Goal: Task Accomplishment & Management: Use online tool/utility

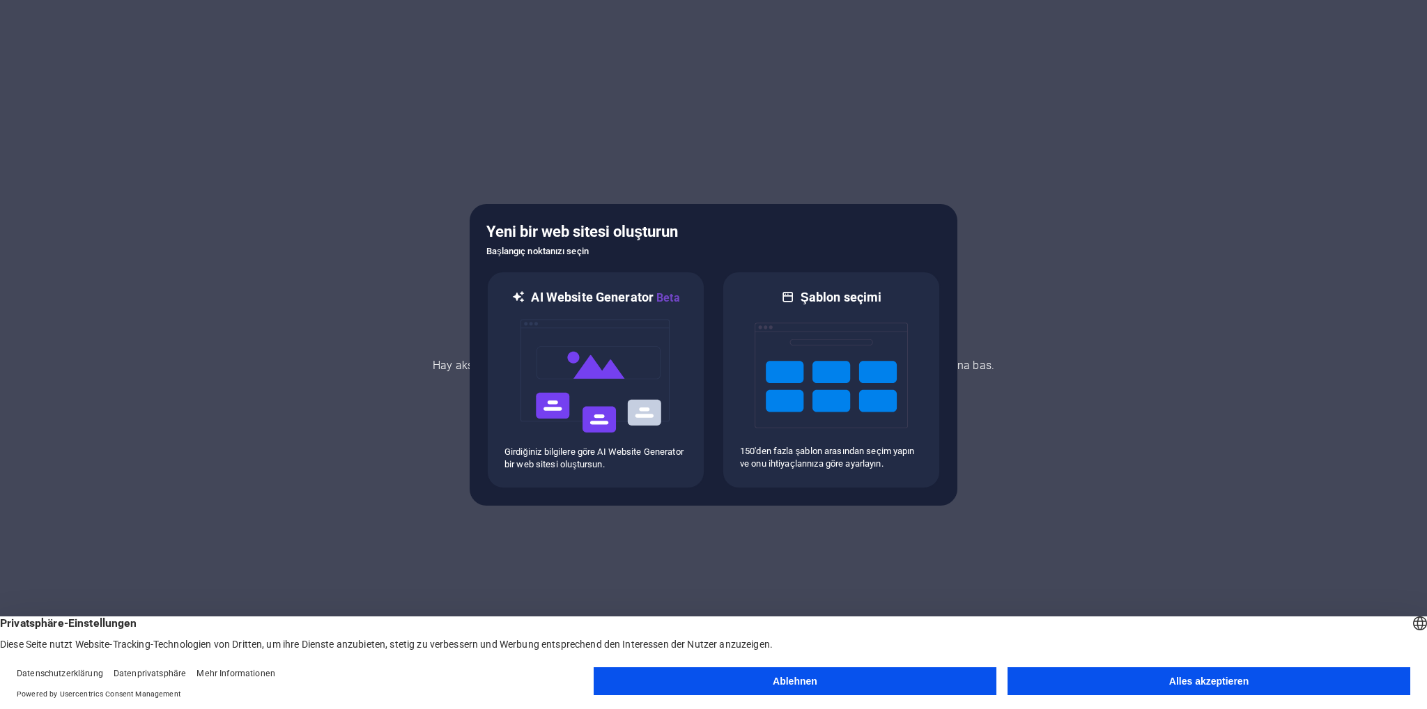
click at [1131, 686] on button "Alles akzeptieren" at bounding box center [1208, 681] width 403 height 28
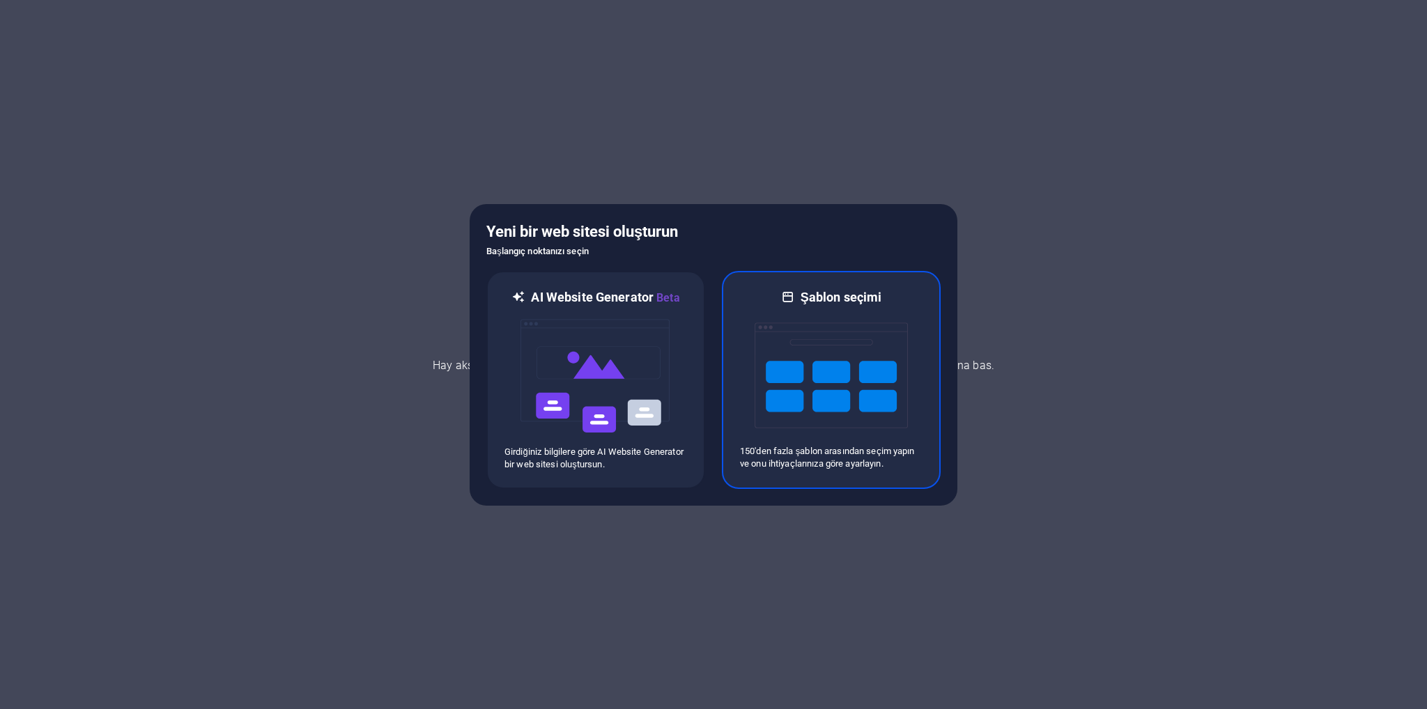
click at [811, 366] on img at bounding box center [830, 375] width 153 height 139
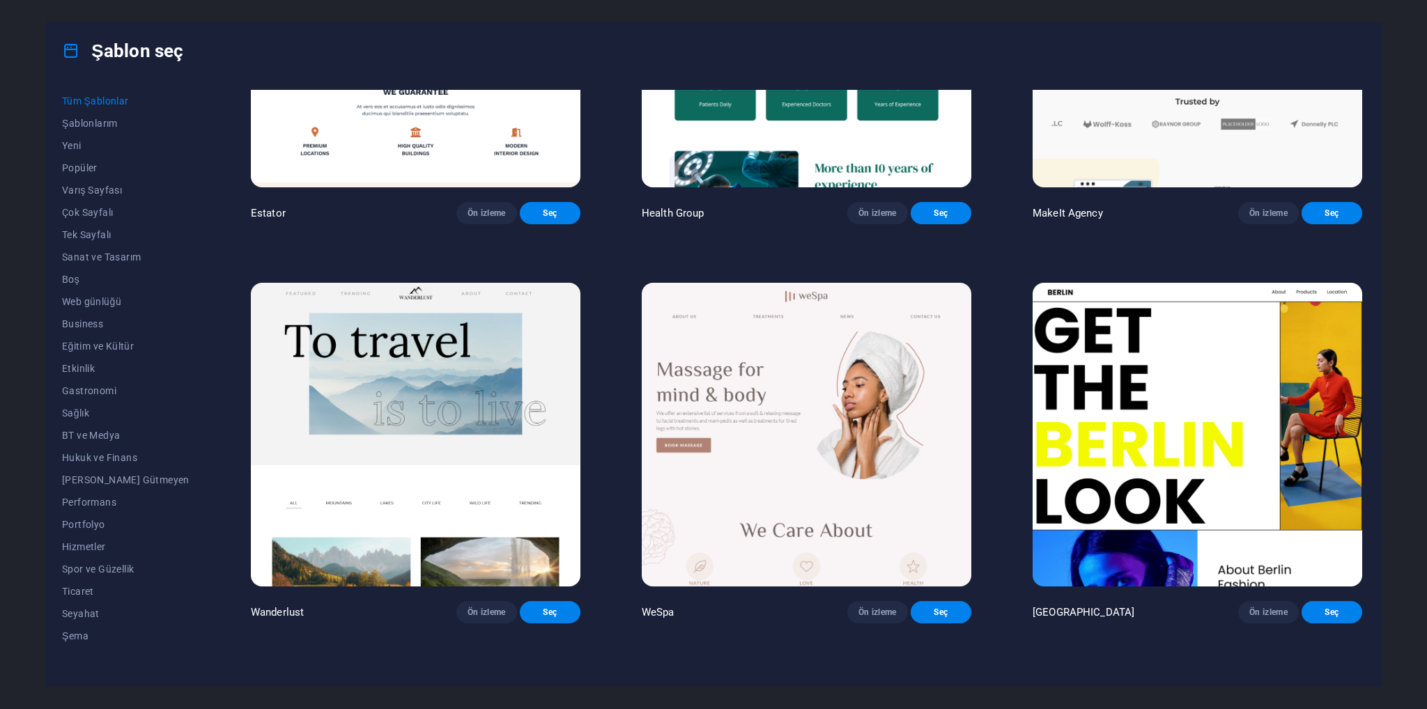
scroll to position [4249, 0]
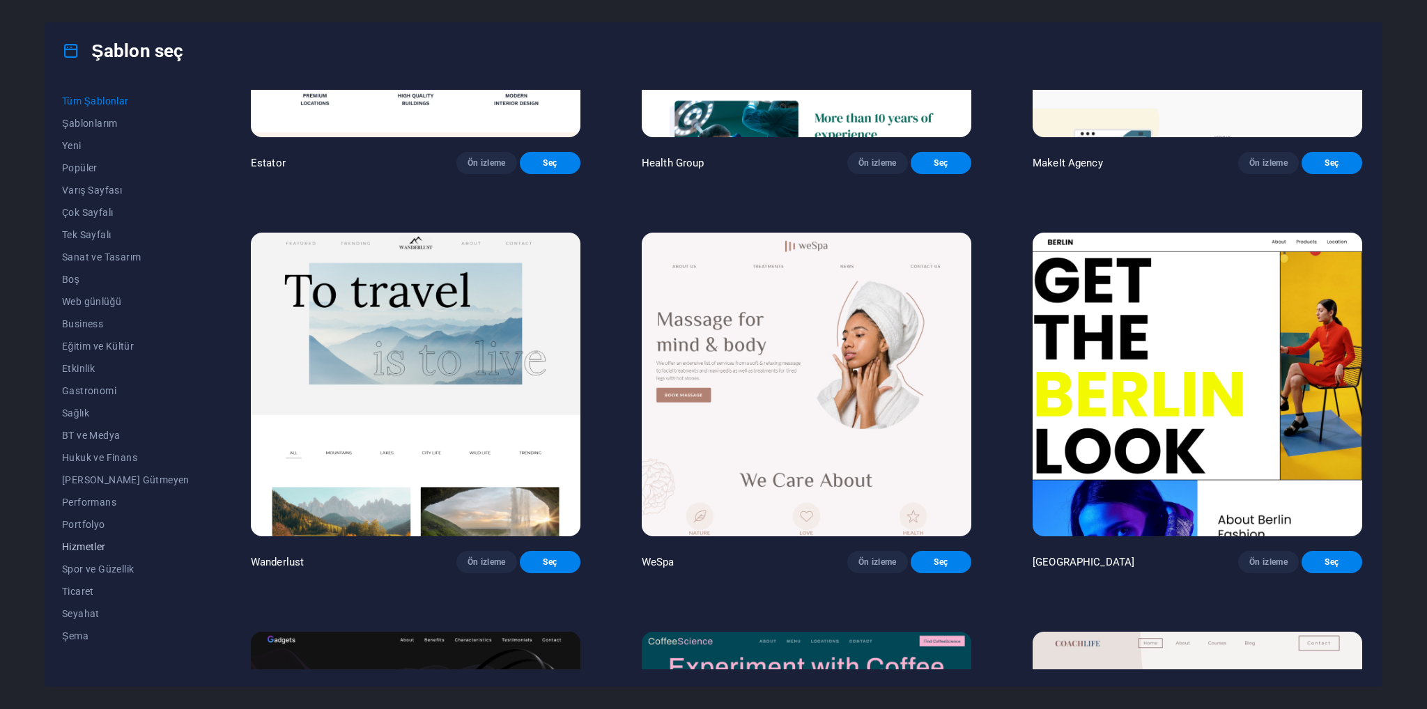
click at [90, 547] on span "Hizmetler" at bounding box center [125, 546] width 127 height 11
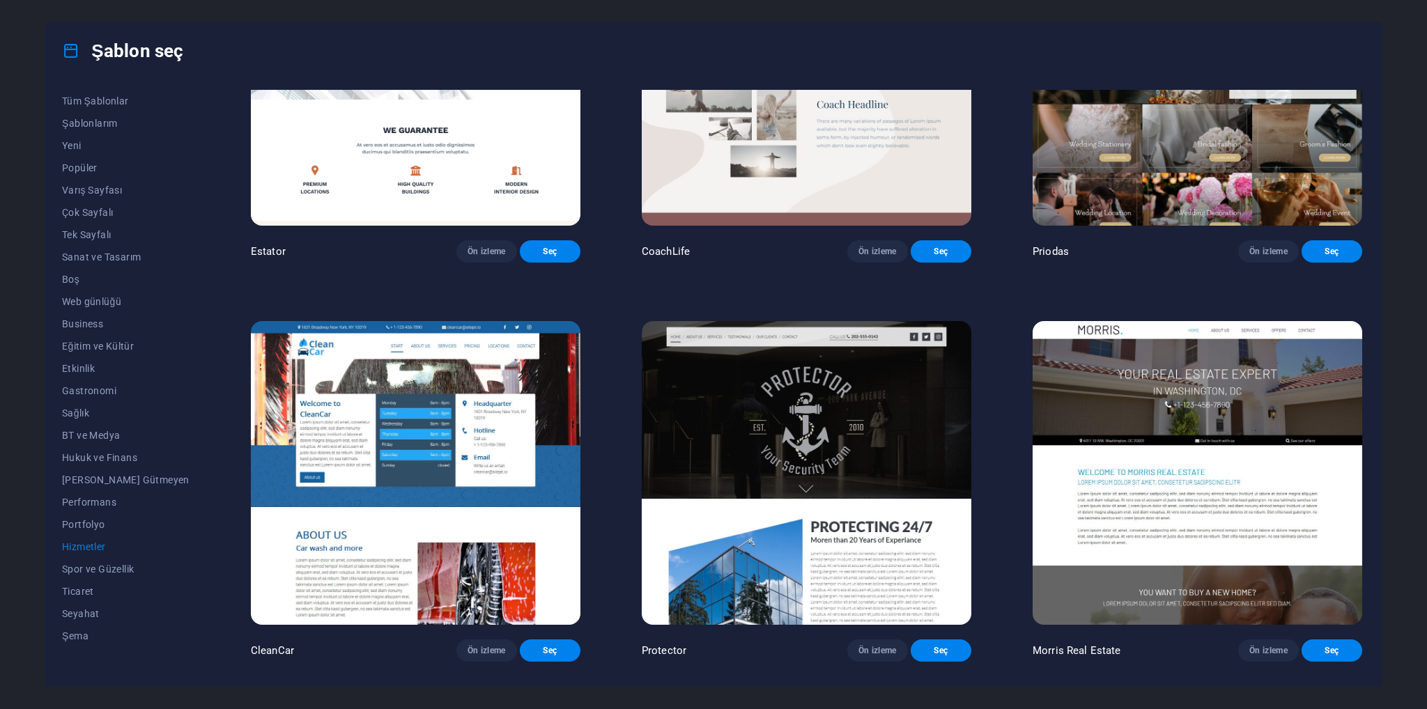
scroll to position [1158, 0]
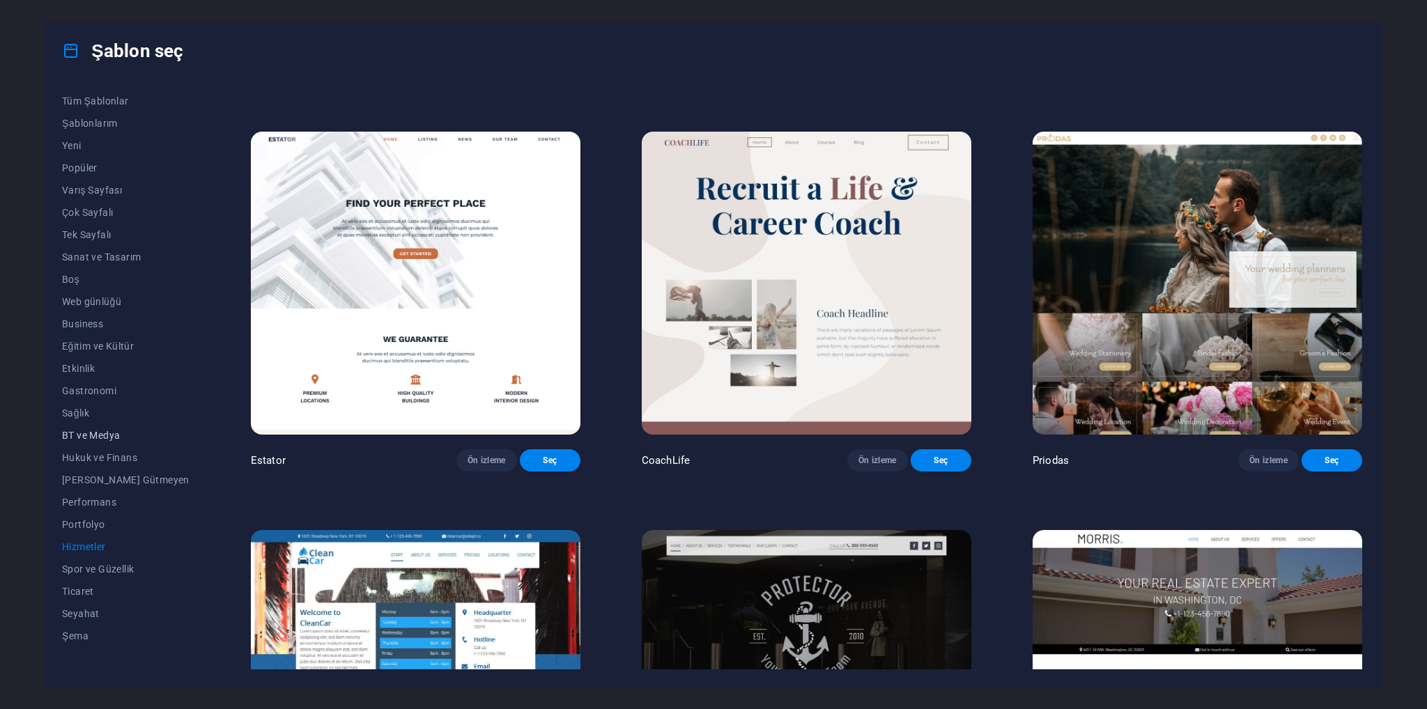
click at [98, 435] on span "BT ve Medya" at bounding box center [125, 435] width 127 height 11
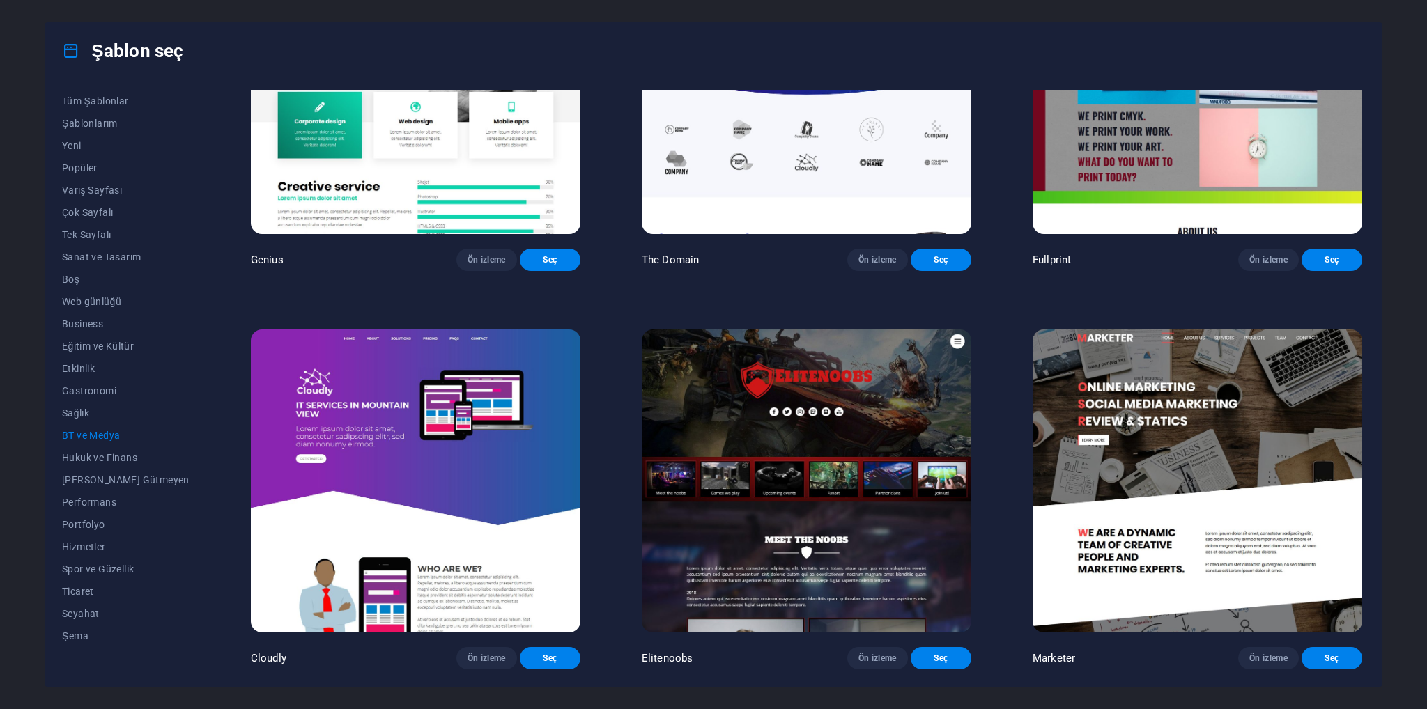
scroll to position [714, 0]
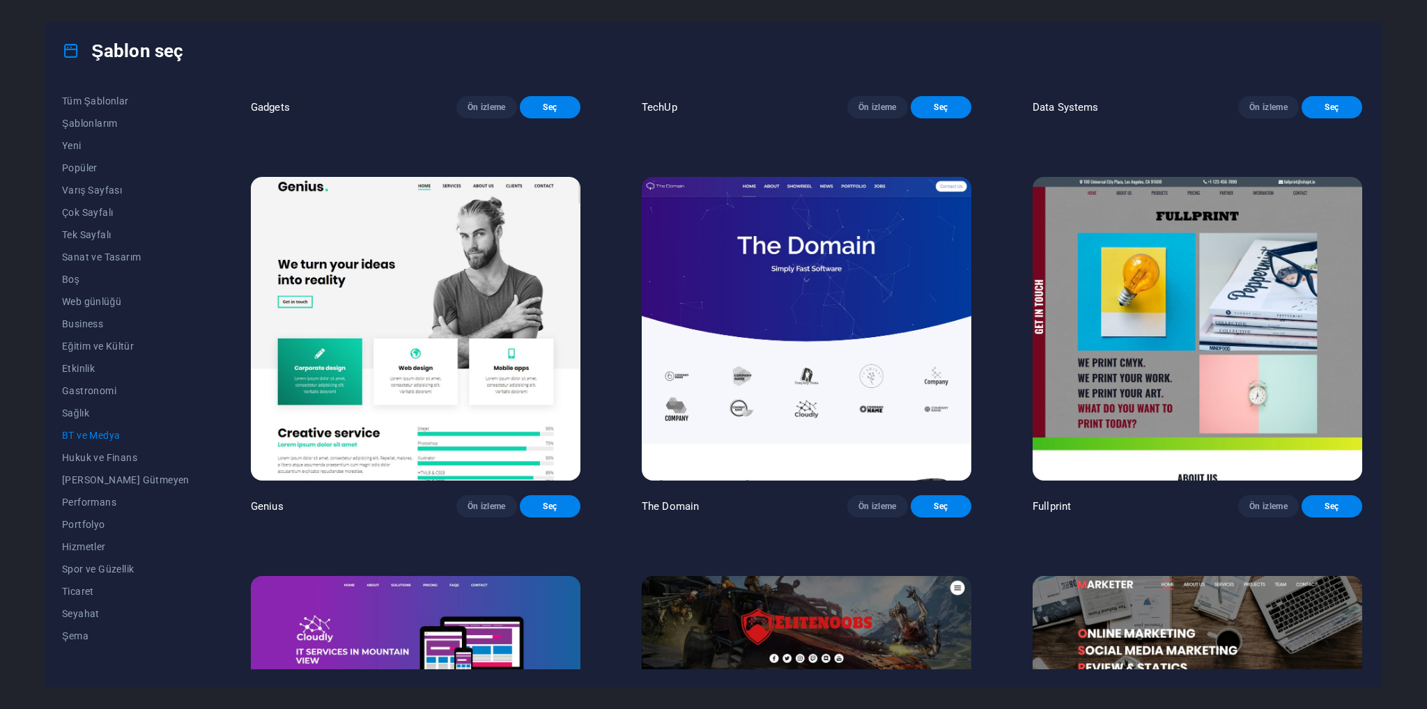
click at [467, 340] on img at bounding box center [415, 329] width 329 height 304
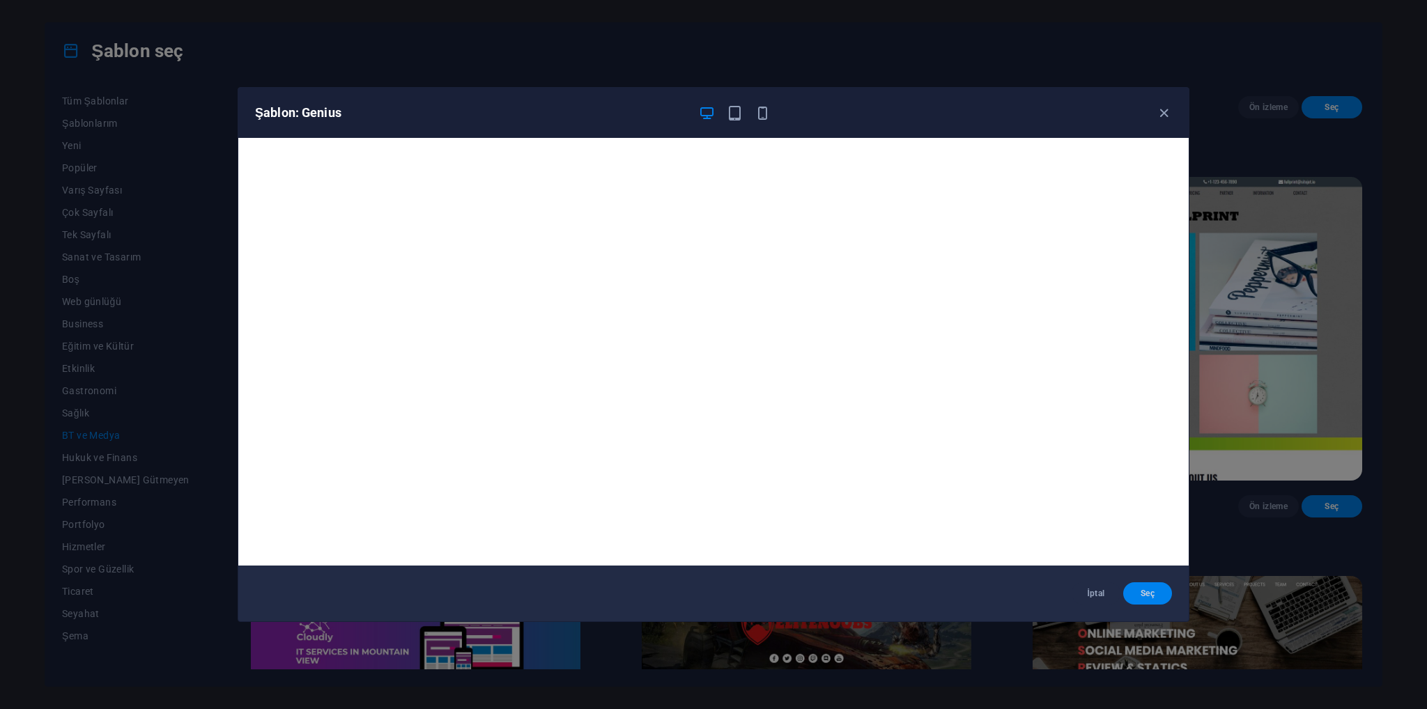
click at [1153, 593] on span "Seç" at bounding box center [1147, 593] width 26 height 11
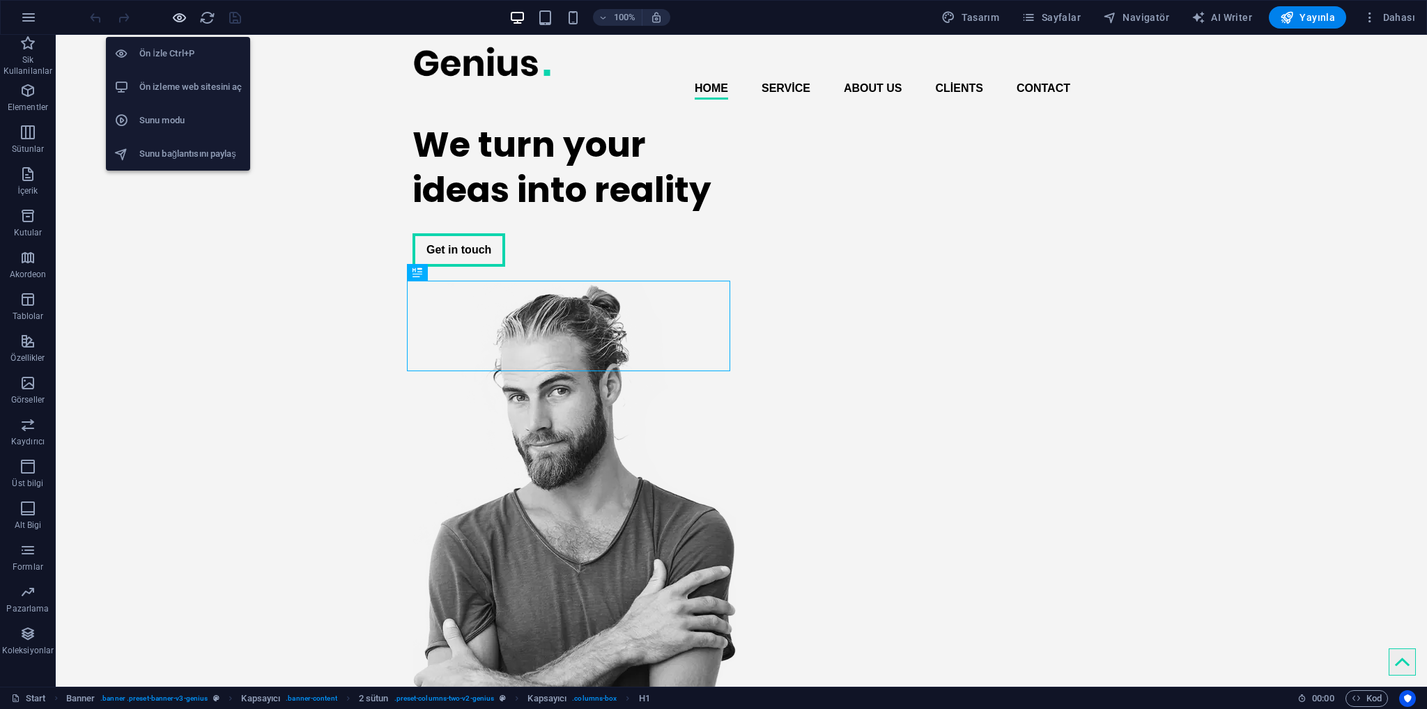
click at [178, 20] on icon "button" at bounding box center [179, 18] width 16 height 16
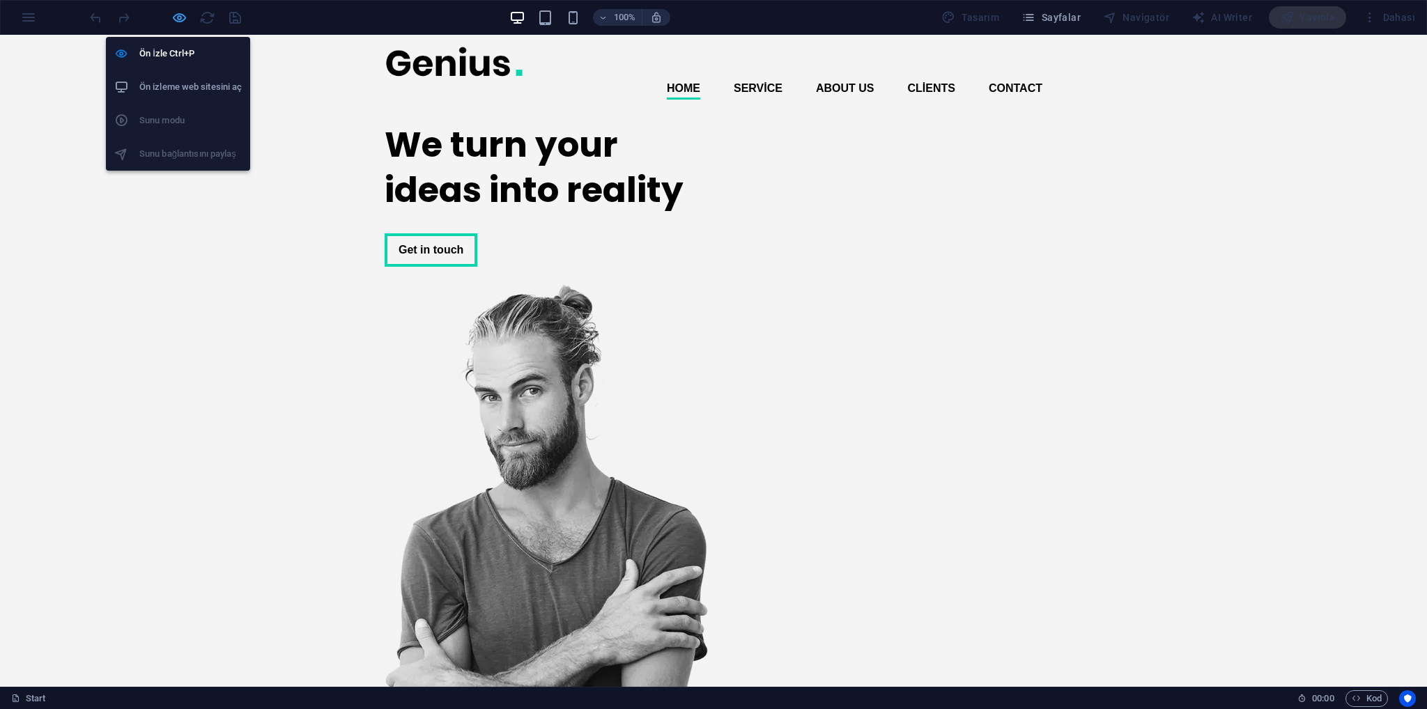
click at [184, 19] on icon "button" at bounding box center [179, 18] width 16 height 16
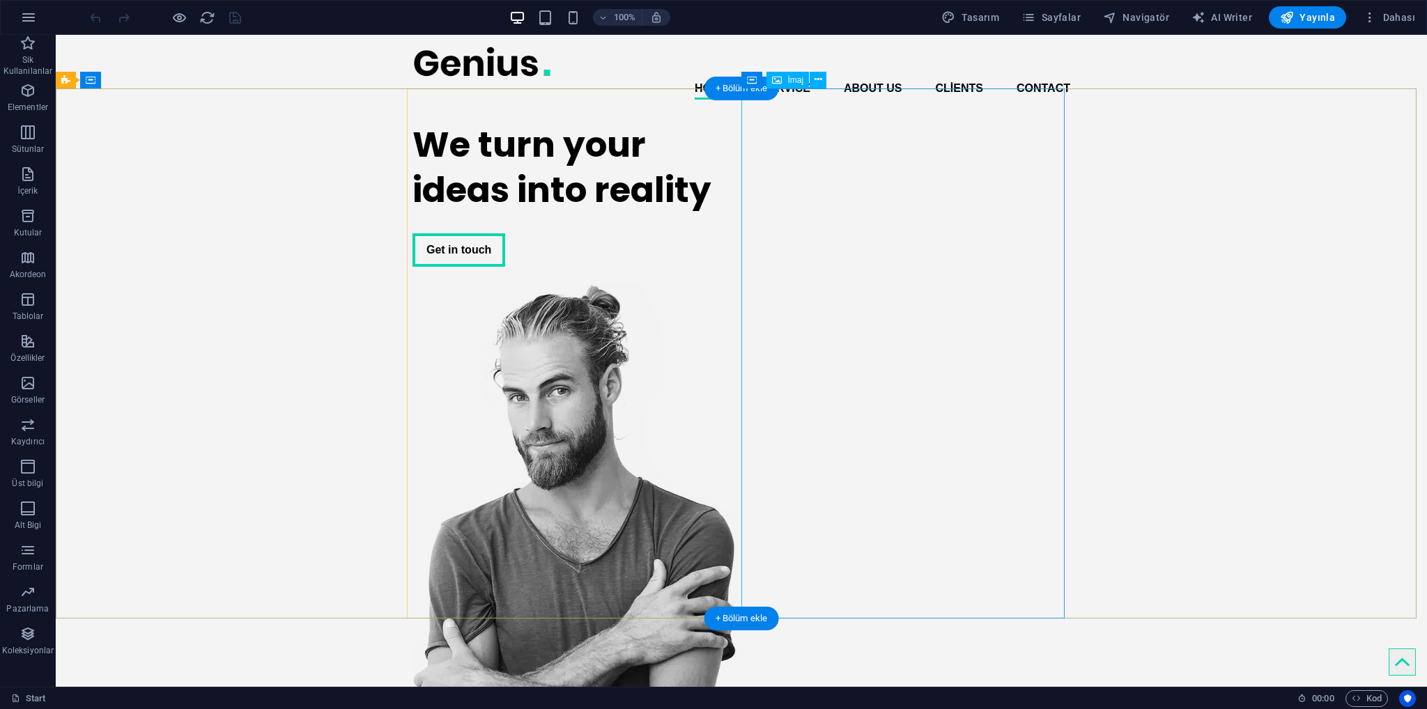
click at [736, 283] on figure at bounding box center [573, 548] width 323 height 530
select select "px"
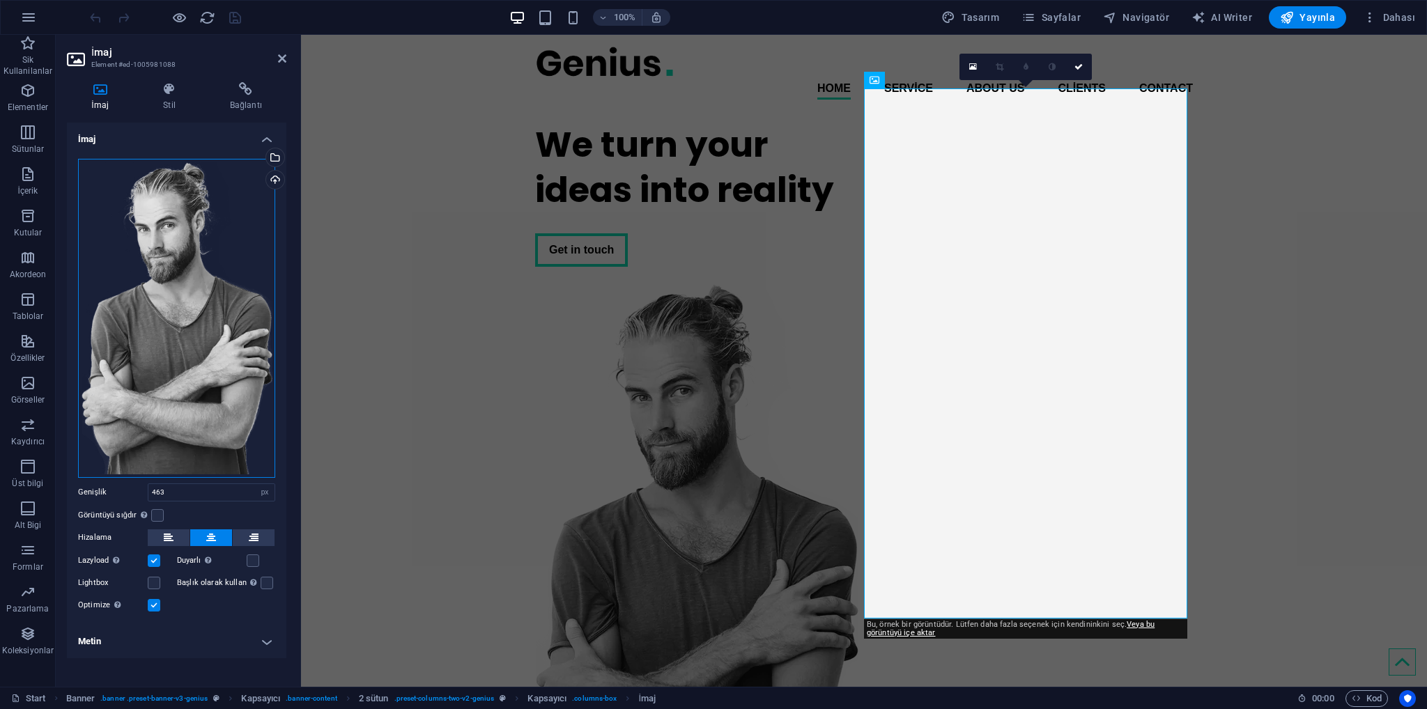
click at [187, 257] on div "Dosyaları buraya sürükleyin, dosyaları seçmek için tıklayın veya Dosyalardan ya…" at bounding box center [176, 318] width 197 height 319
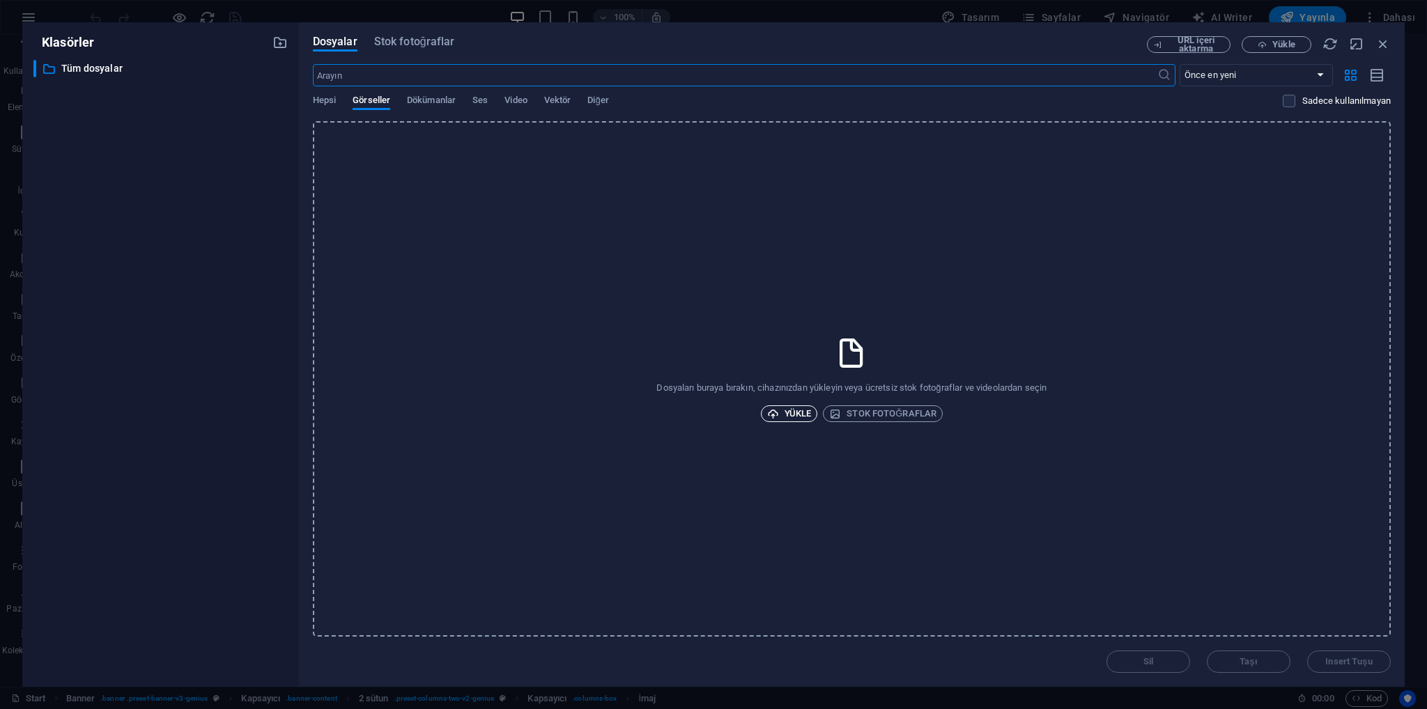
click at [783, 416] on span "Yükle" at bounding box center [789, 413] width 45 height 17
click at [1383, 48] on icon "button" at bounding box center [1382, 43] width 15 height 15
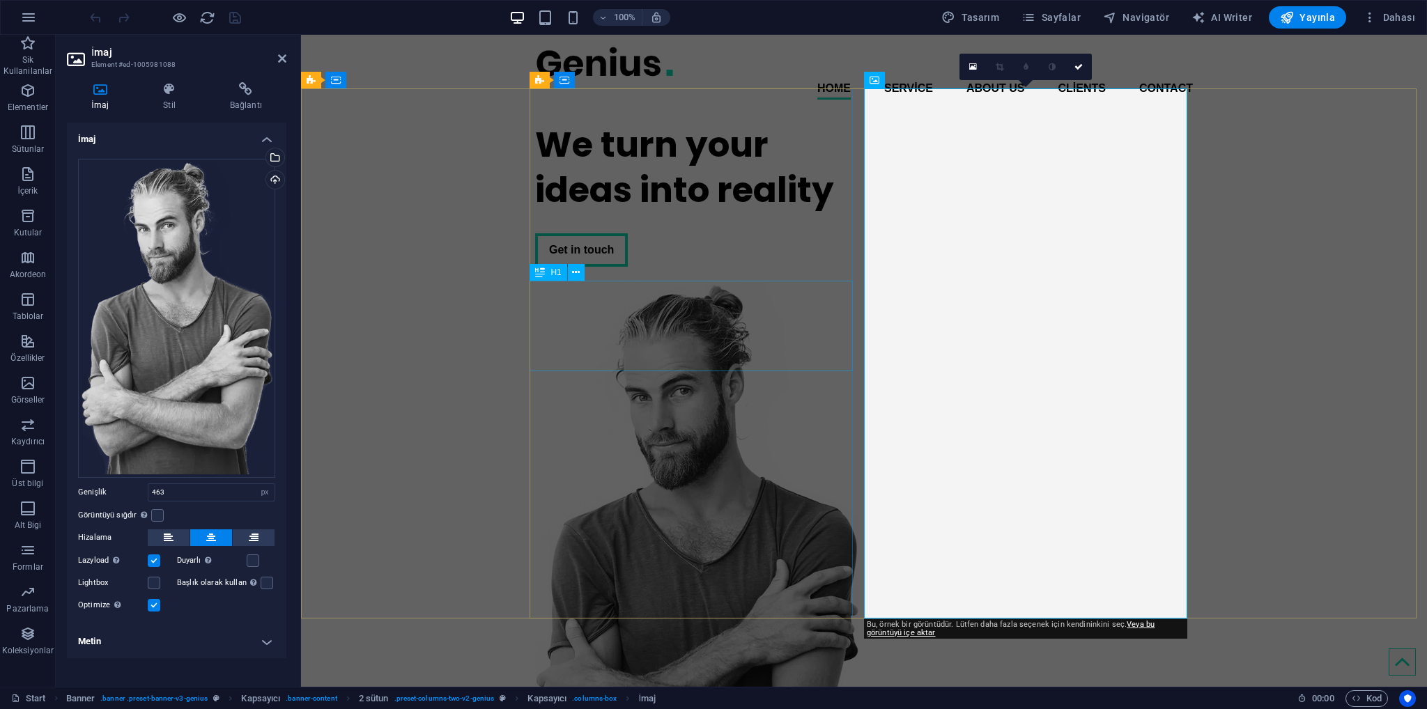
click at [632, 212] on div "We turn your ideas into reality" at bounding box center [696, 167] width 323 height 91
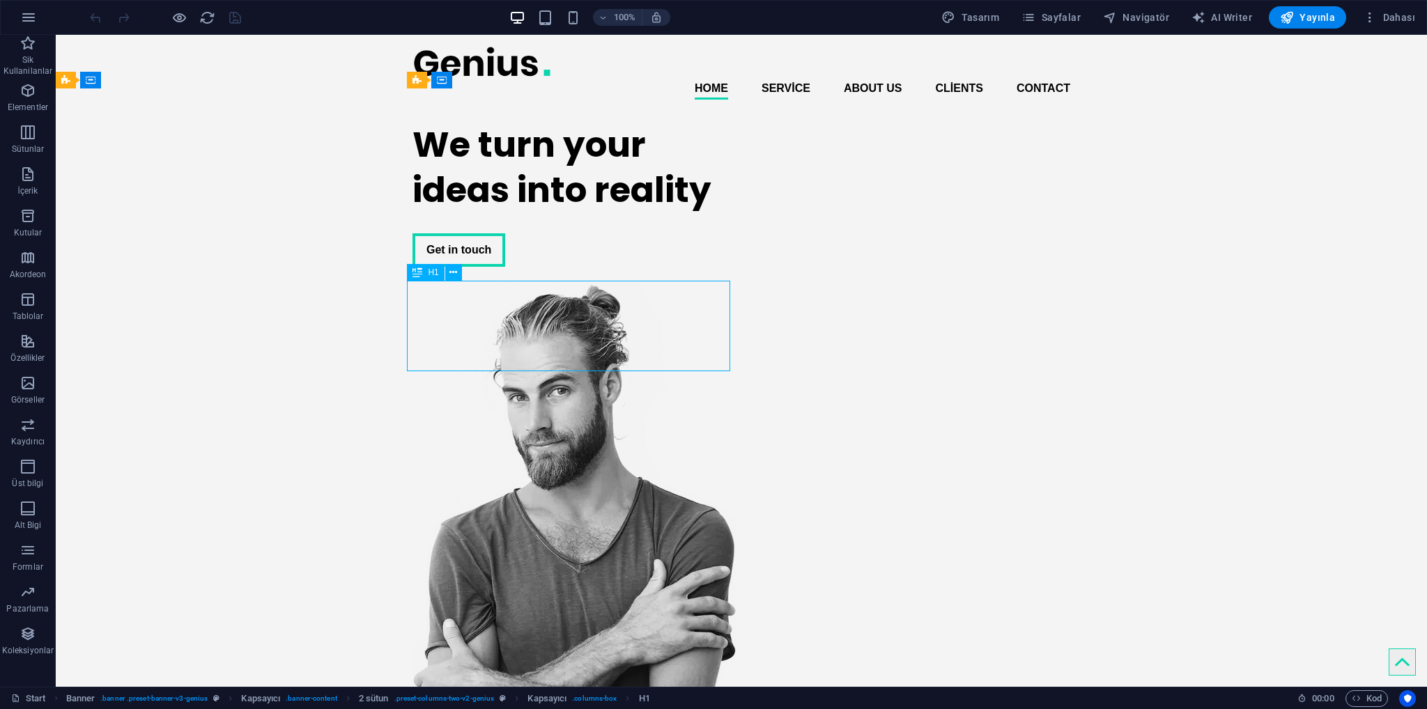
click at [632, 212] on div "We turn your ideas into reality" at bounding box center [573, 167] width 323 height 91
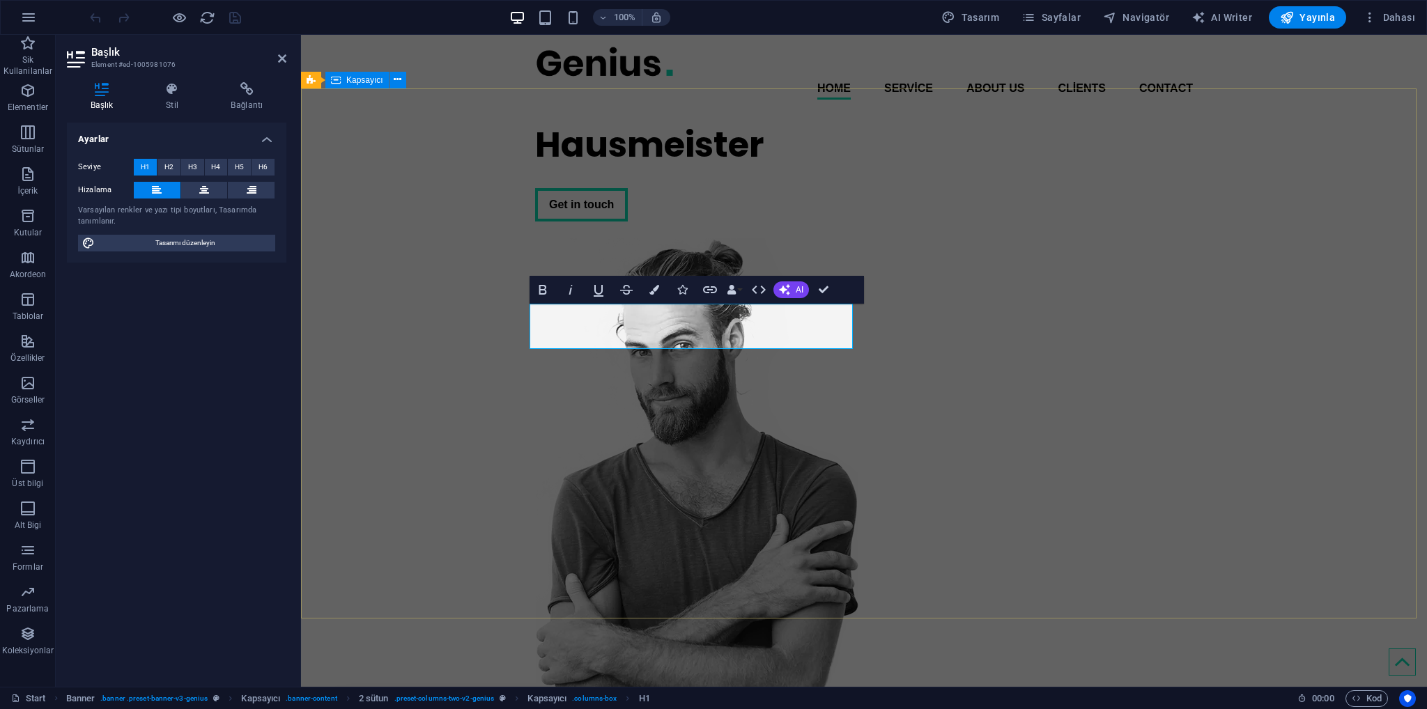
click at [1245, 296] on div "Hausmeister Get in touch" at bounding box center [864, 440] width 1126 height 658
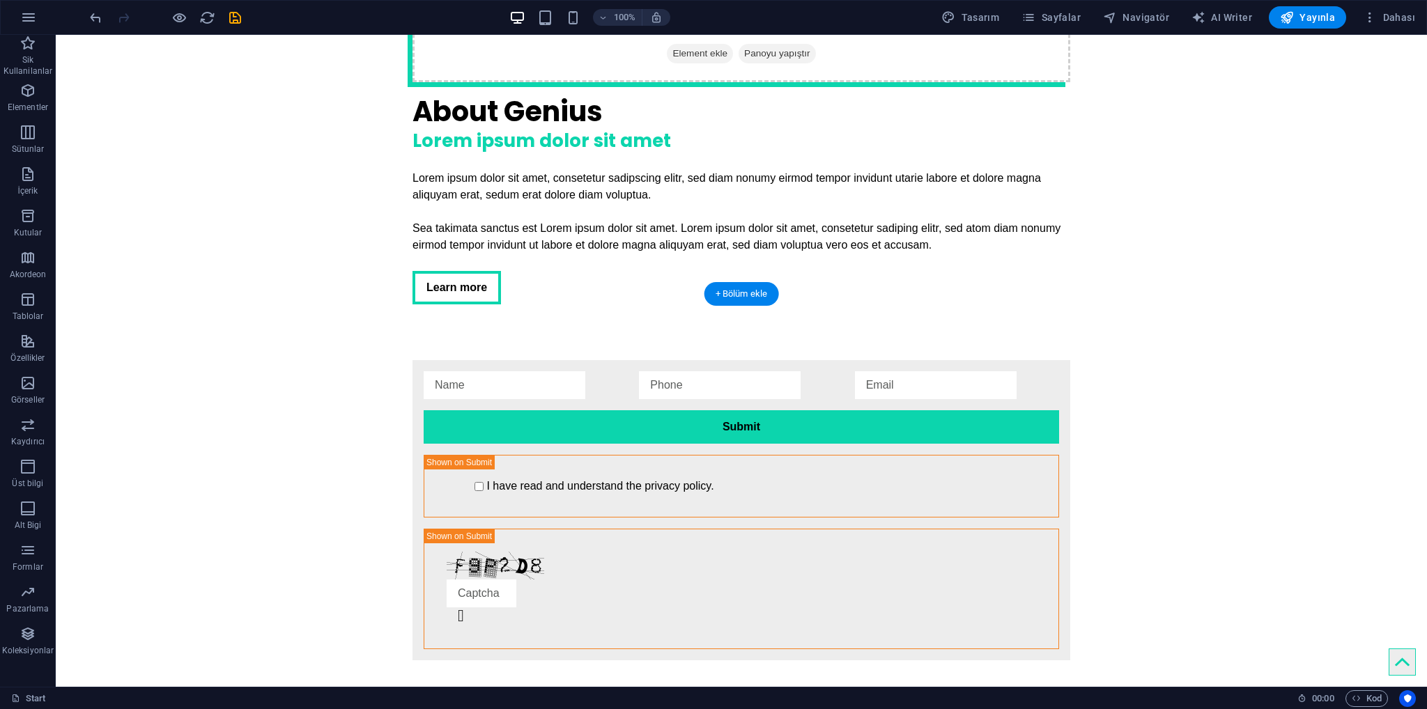
scroll to position [2508, 0]
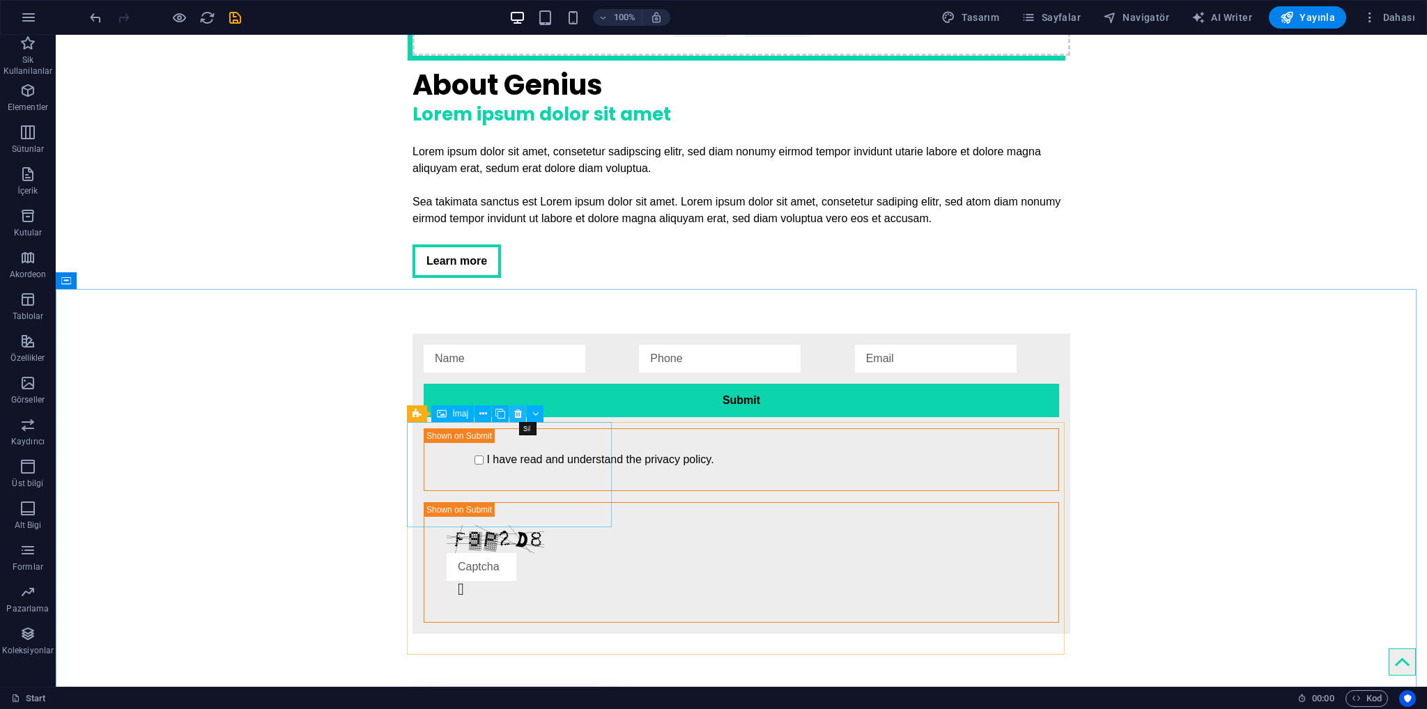
click at [518, 410] on icon at bounding box center [518, 414] width 8 height 15
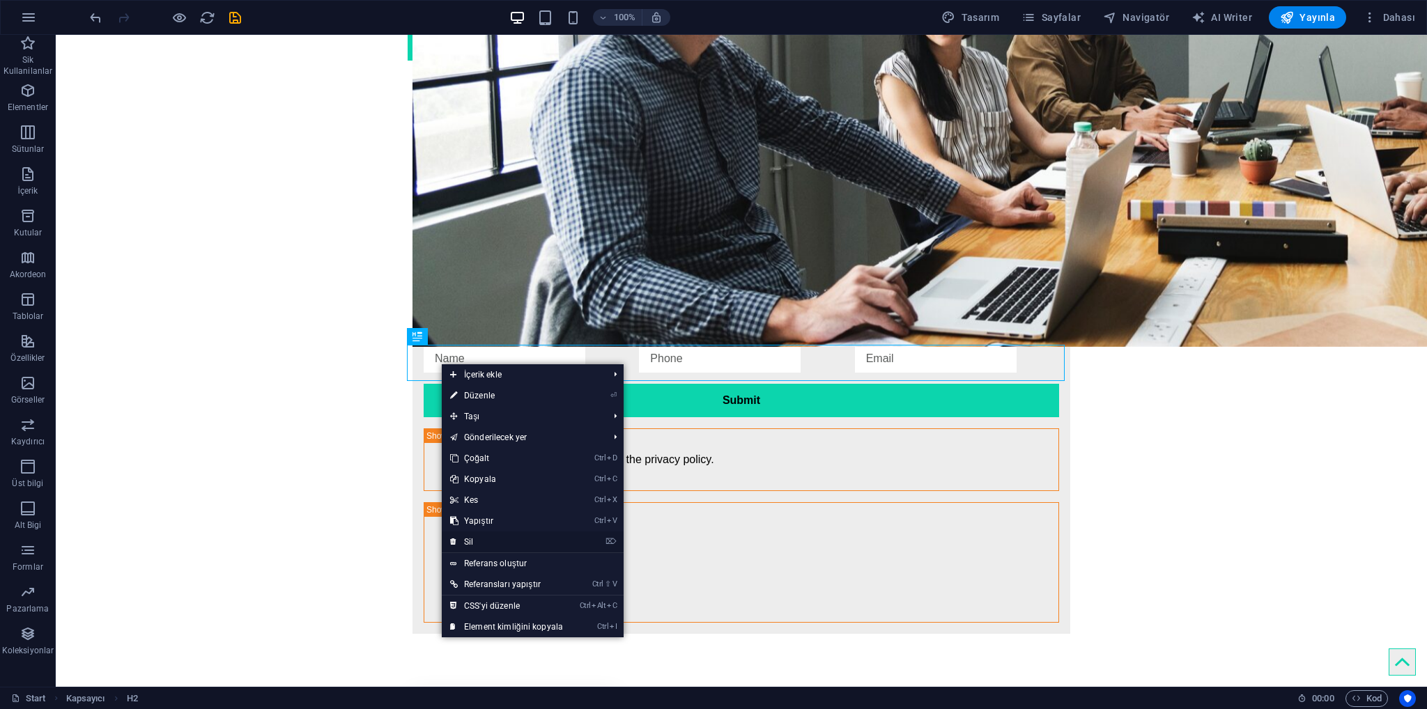
drag, startPoint x: 475, startPoint y: 540, endPoint x: 430, endPoint y: 499, distance: 60.6
click at [475, 540] on link "⌦ Sil" at bounding box center [507, 541] width 130 height 21
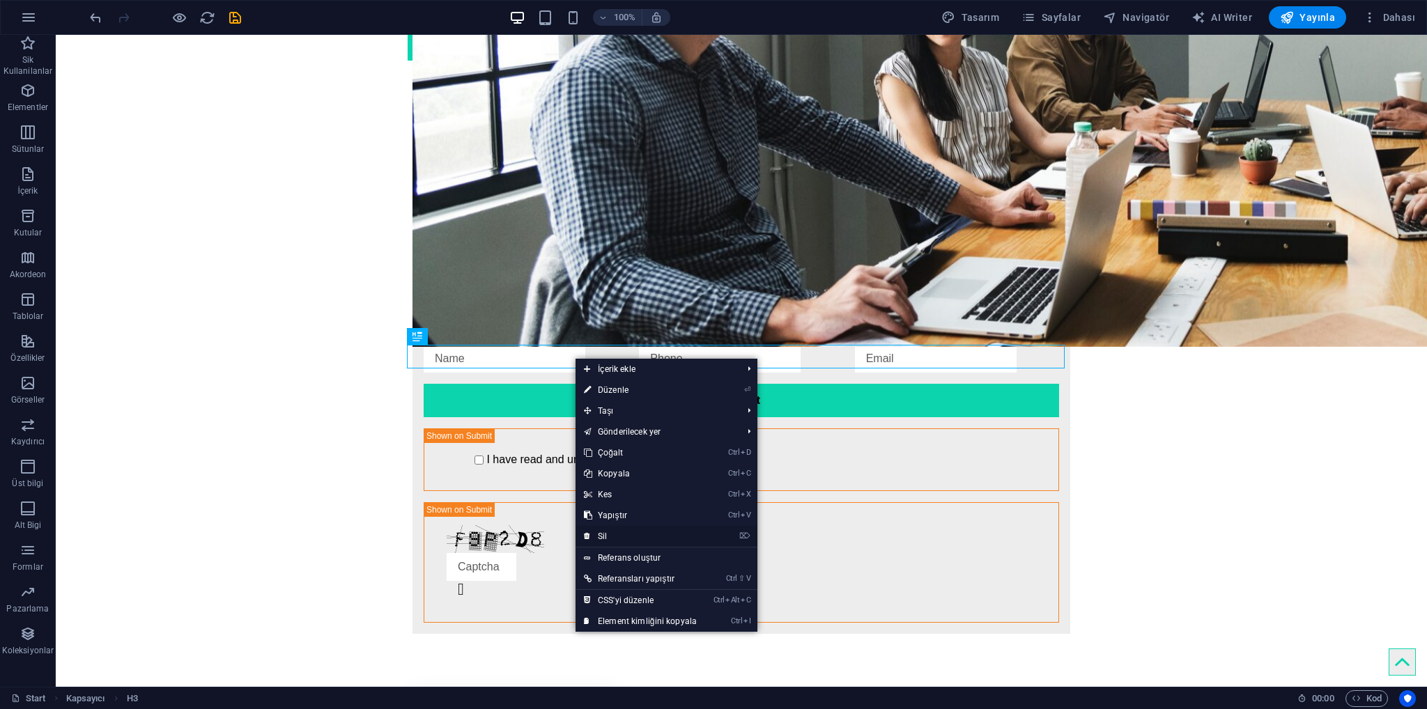
click at [612, 532] on link "⌦ Sil" at bounding box center [640, 536] width 130 height 21
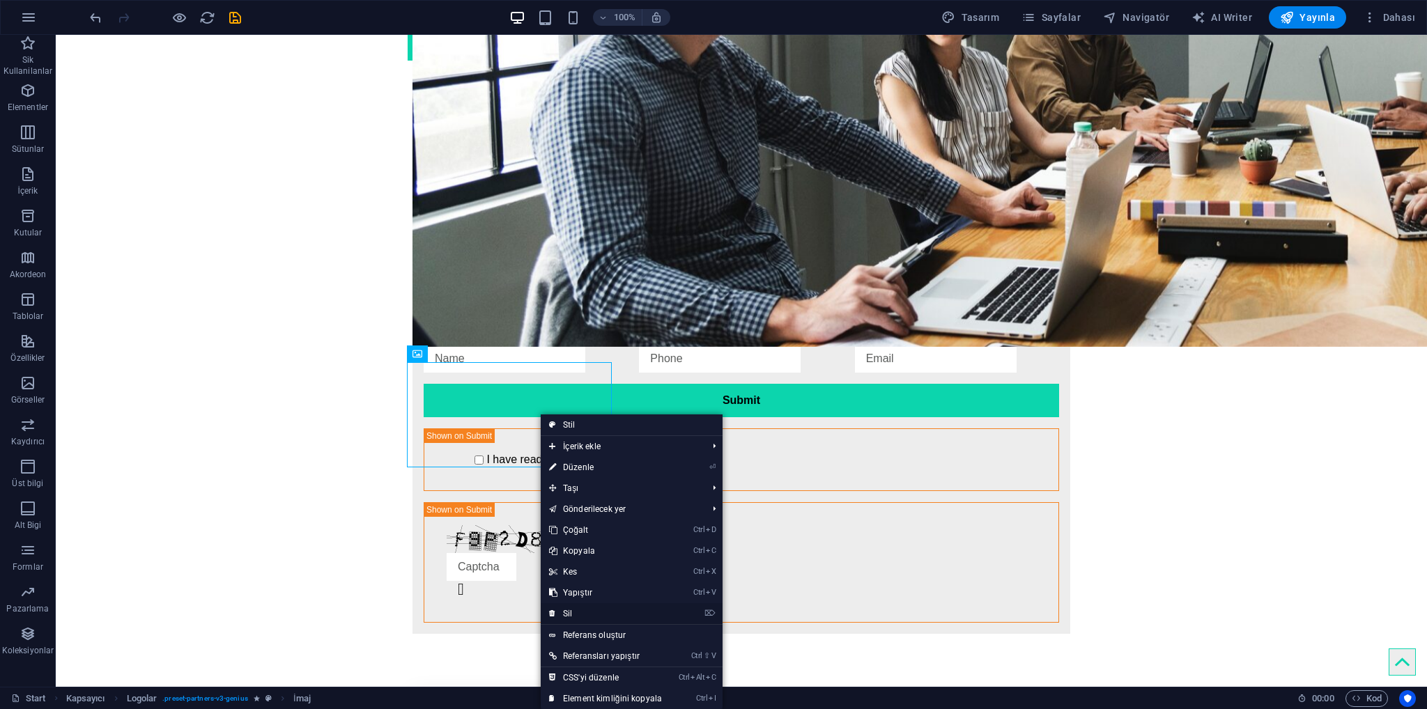
click at [593, 611] on link "⌦ Sil" at bounding box center [606, 613] width 130 height 21
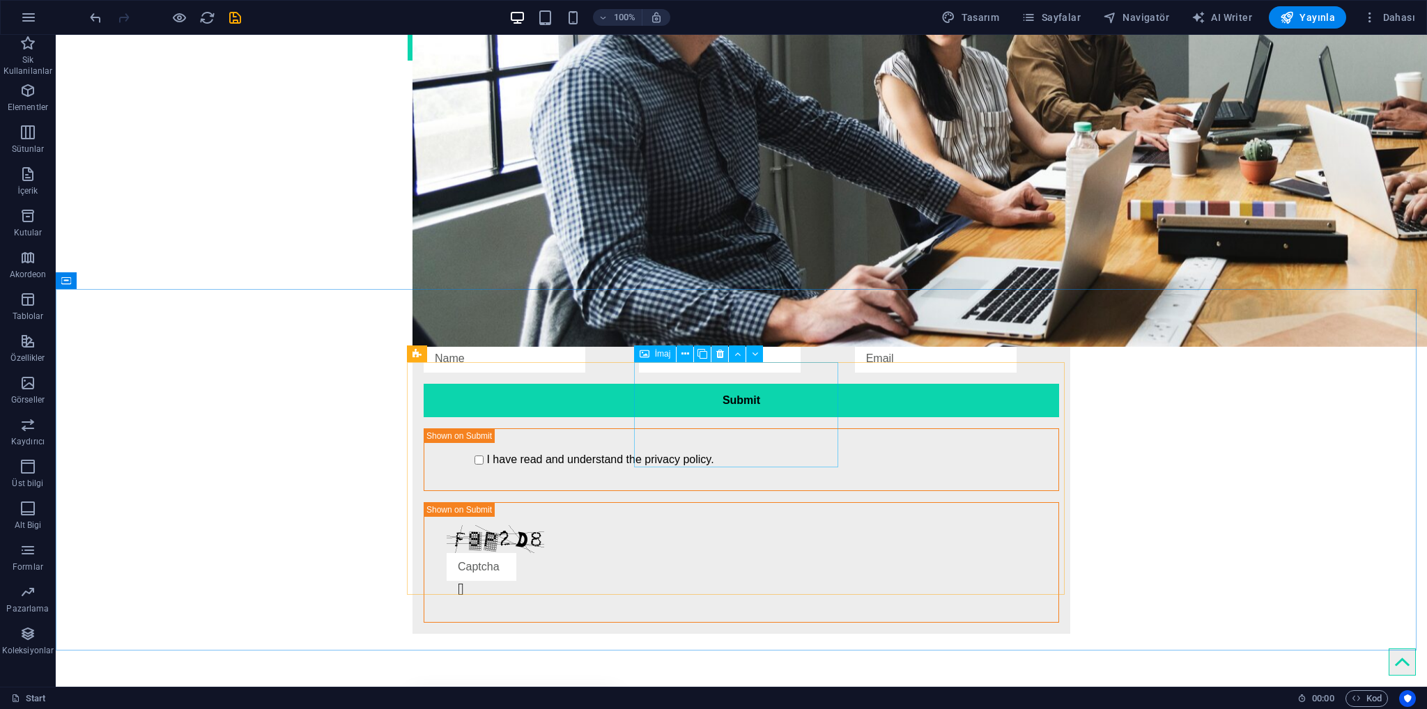
drag, startPoint x: 720, startPoint y: 353, endPoint x: 665, endPoint y: 318, distance: 65.1
click at [720, 353] on icon at bounding box center [720, 354] width 8 height 15
click at [716, 352] on icon at bounding box center [720, 354] width 8 height 15
click at [719, 355] on icon at bounding box center [720, 354] width 8 height 15
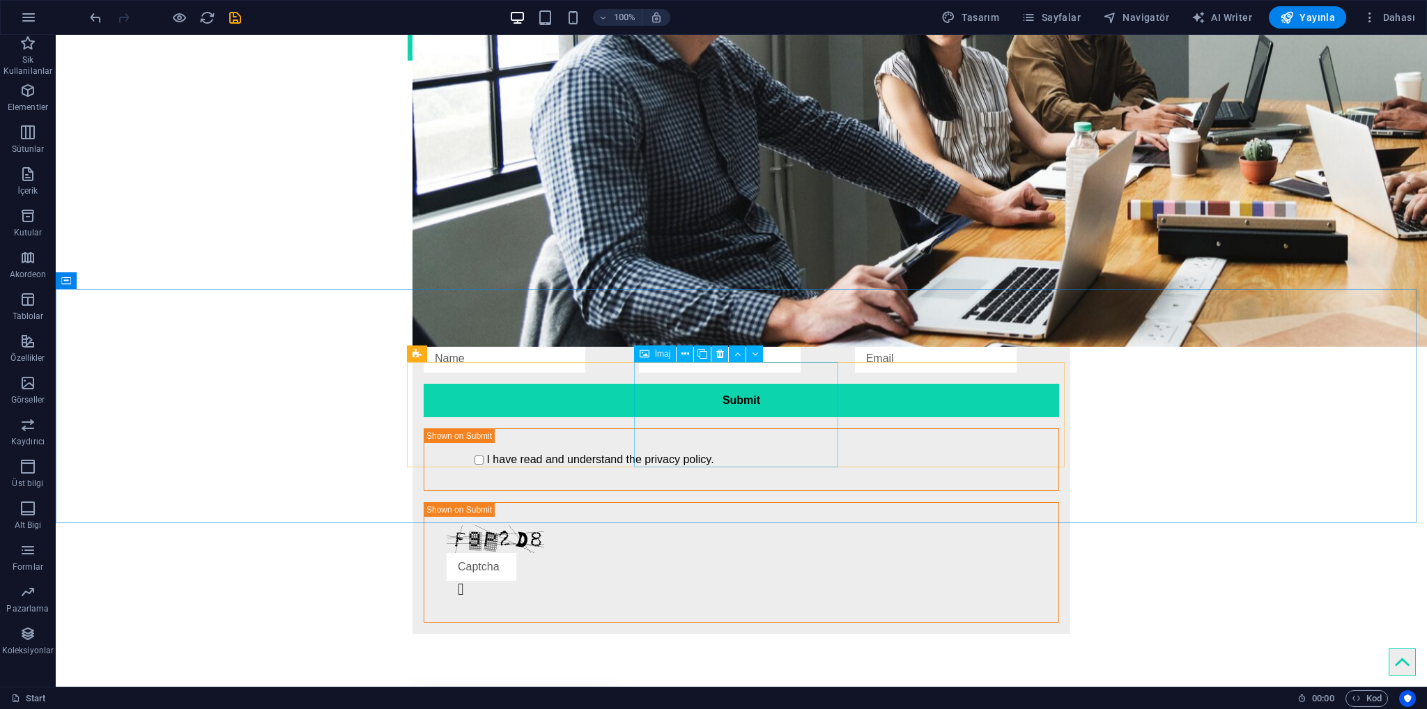
click at [719, 355] on icon at bounding box center [720, 354] width 8 height 15
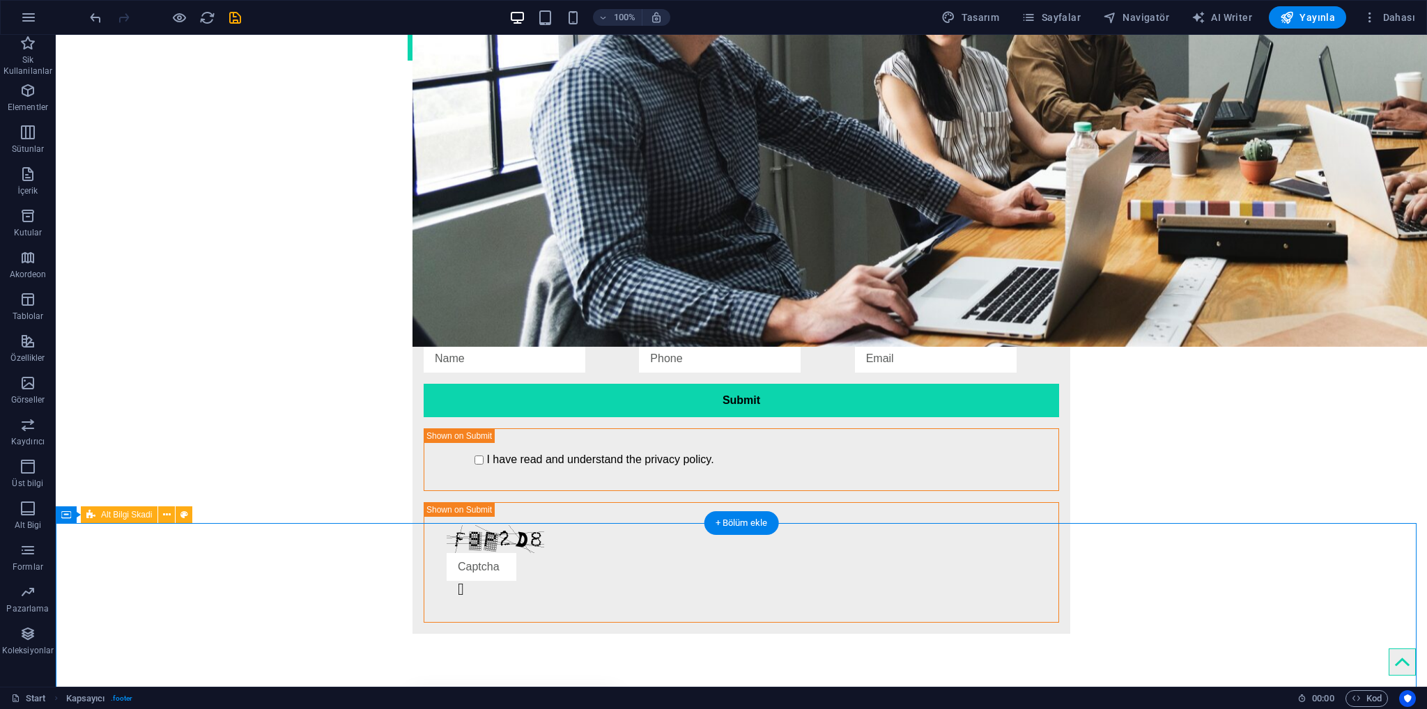
drag, startPoint x: 1316, startPoint y: 559, endPoint x: 1309, endPoint y: 573, distance: 15.0
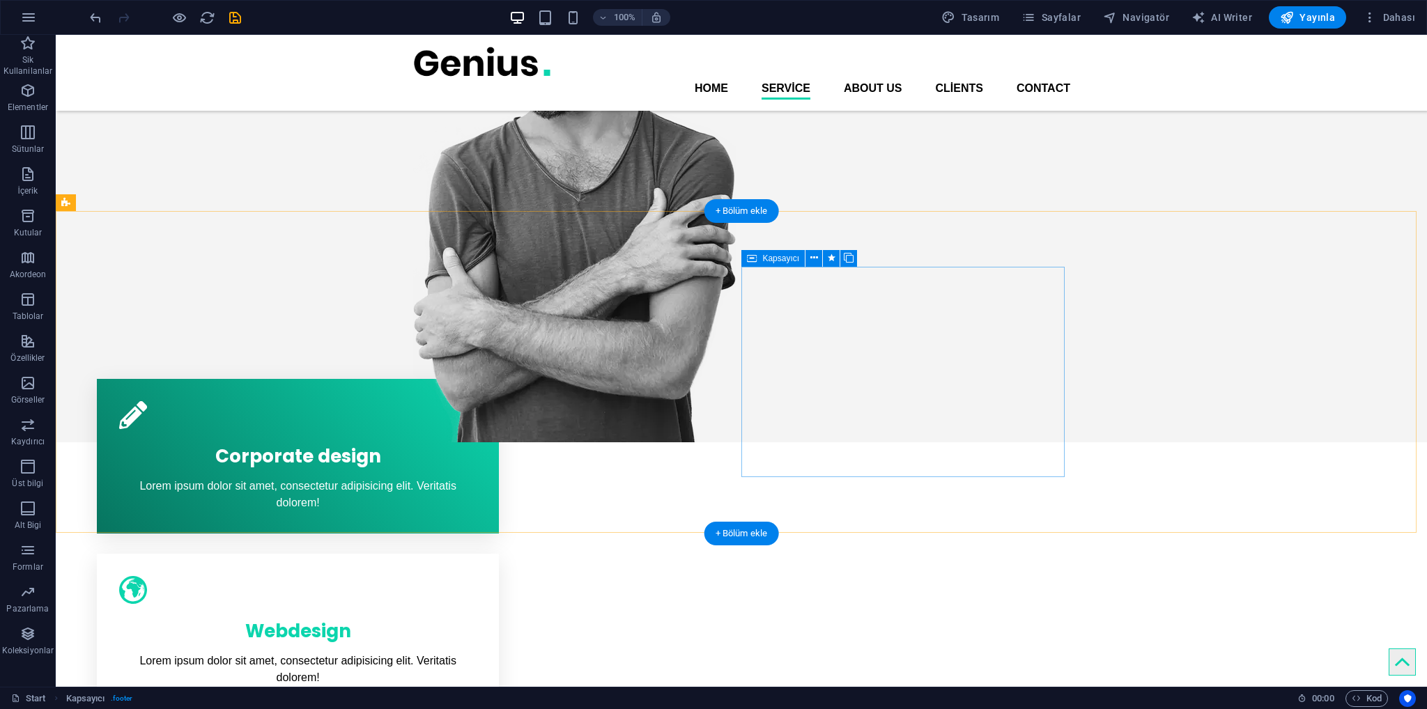
scroll to position [0, 0]
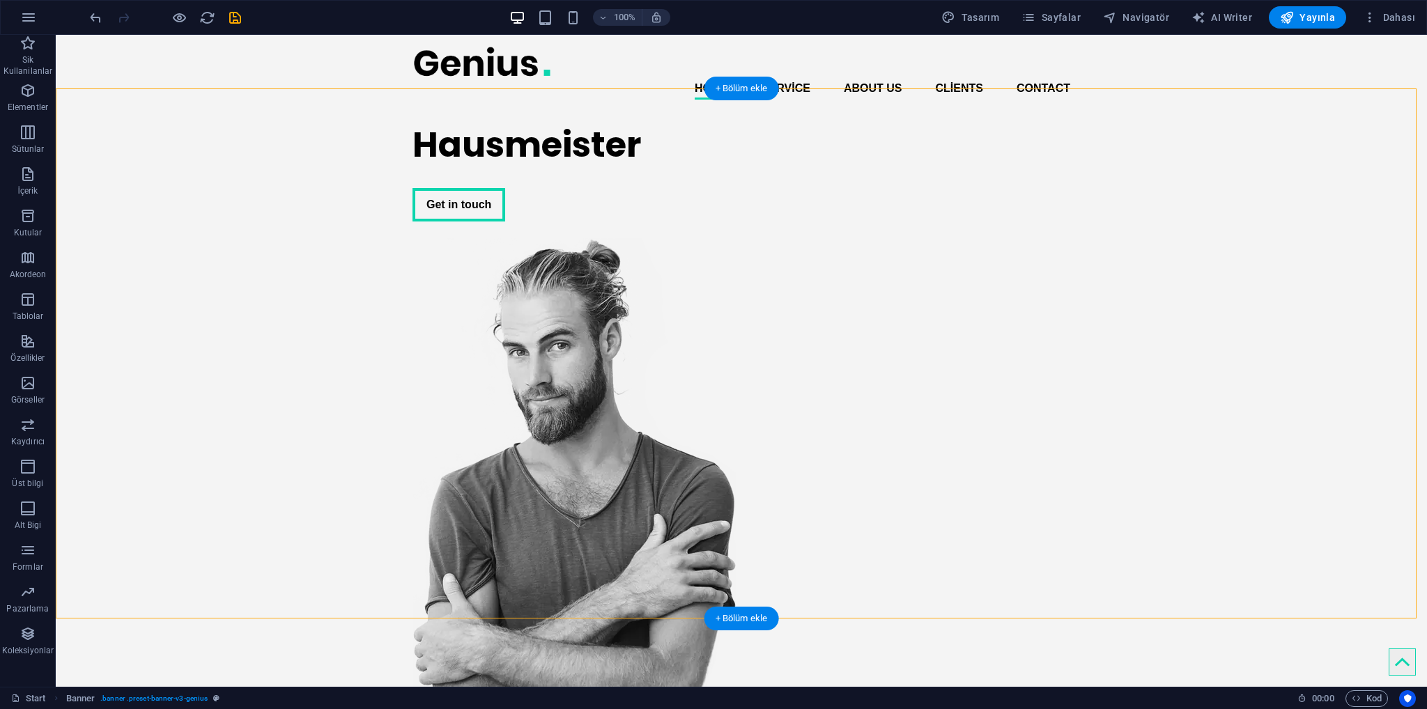
drag, startPoint x: 809, startPoint y: 236, endPoint x: 875, endPoint y: 212, distance: 70.5
click at [736, 238] on figure at bounding box center [573, 503] width 323 height 530
